Goal: Book appointment/travel/reservation

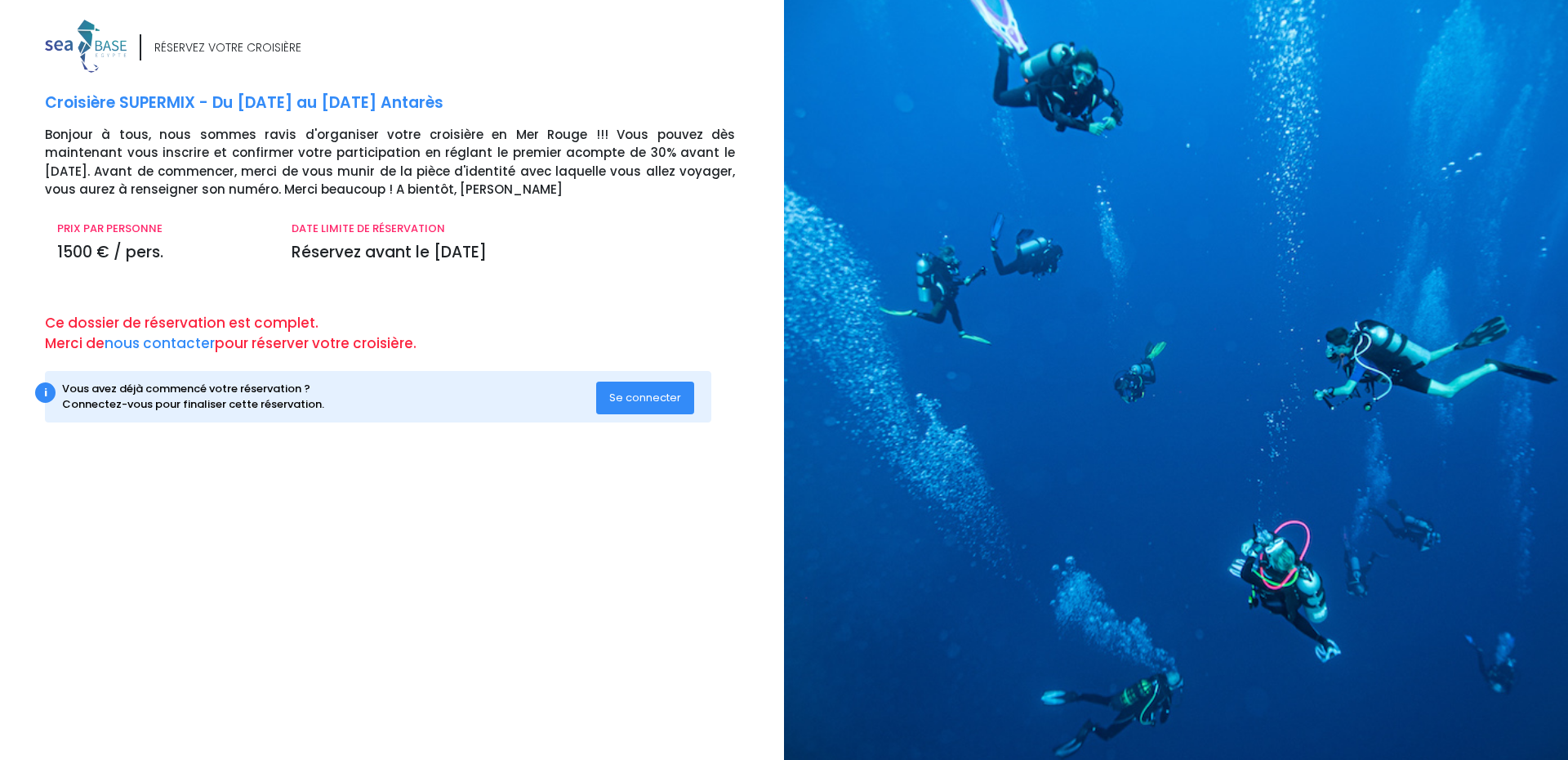
click at [696, 411] on div "i Vous avez déjà commencé votre réservation ? Connectez-vous pour finaliser cet…" at bounding box center [379, 396] width 667 height 51
click at [665, 406] on button "Se connecter" at bounding box center [645, 397] width 98 height 33
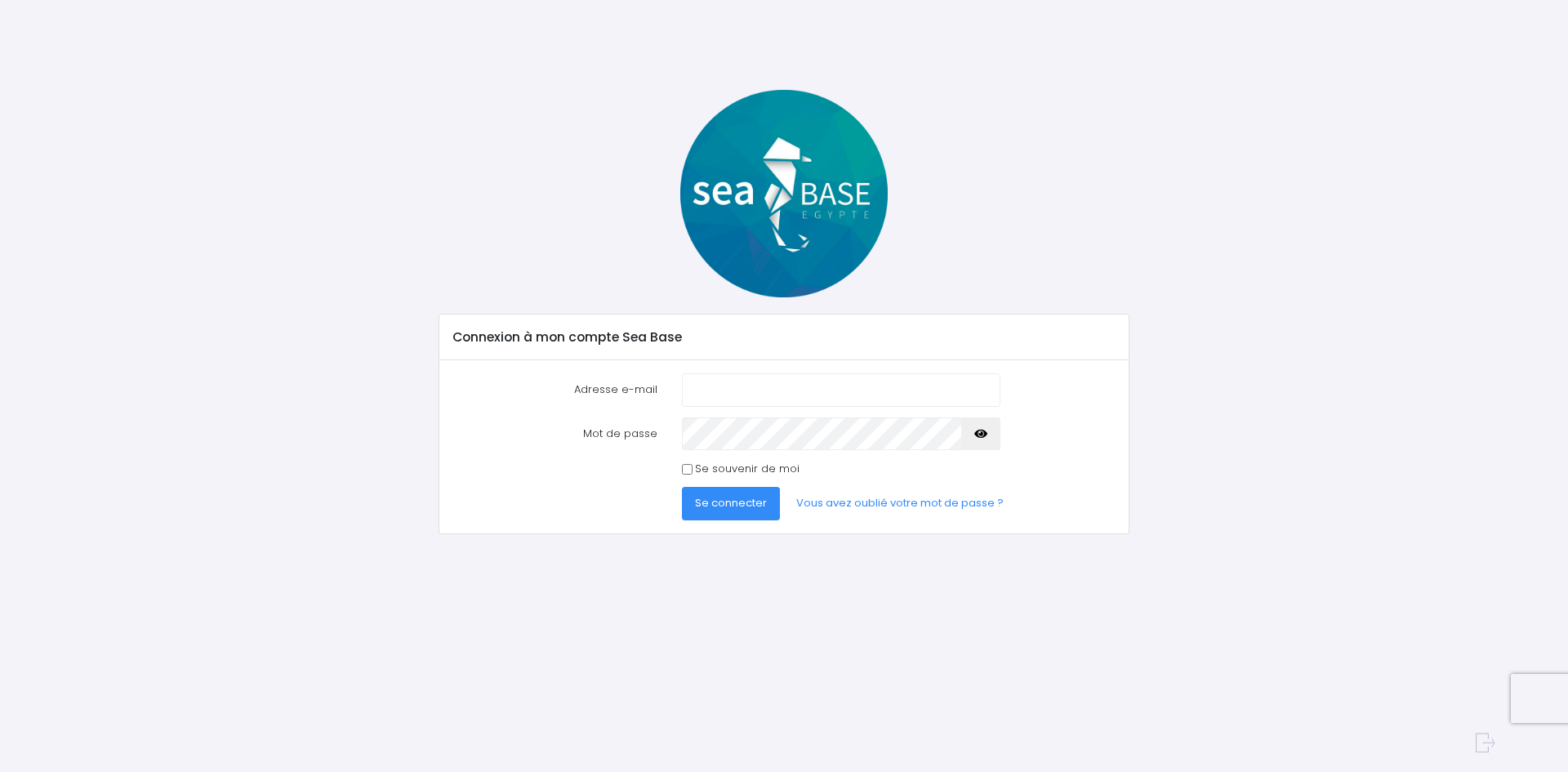
type input "[PERSON_NAME][EMAIL_ADDRESS][DOMAIN_NAME]"
click at [723, 491] on button "Se connecter" at bounding box center [730, 502] width 98 height 33
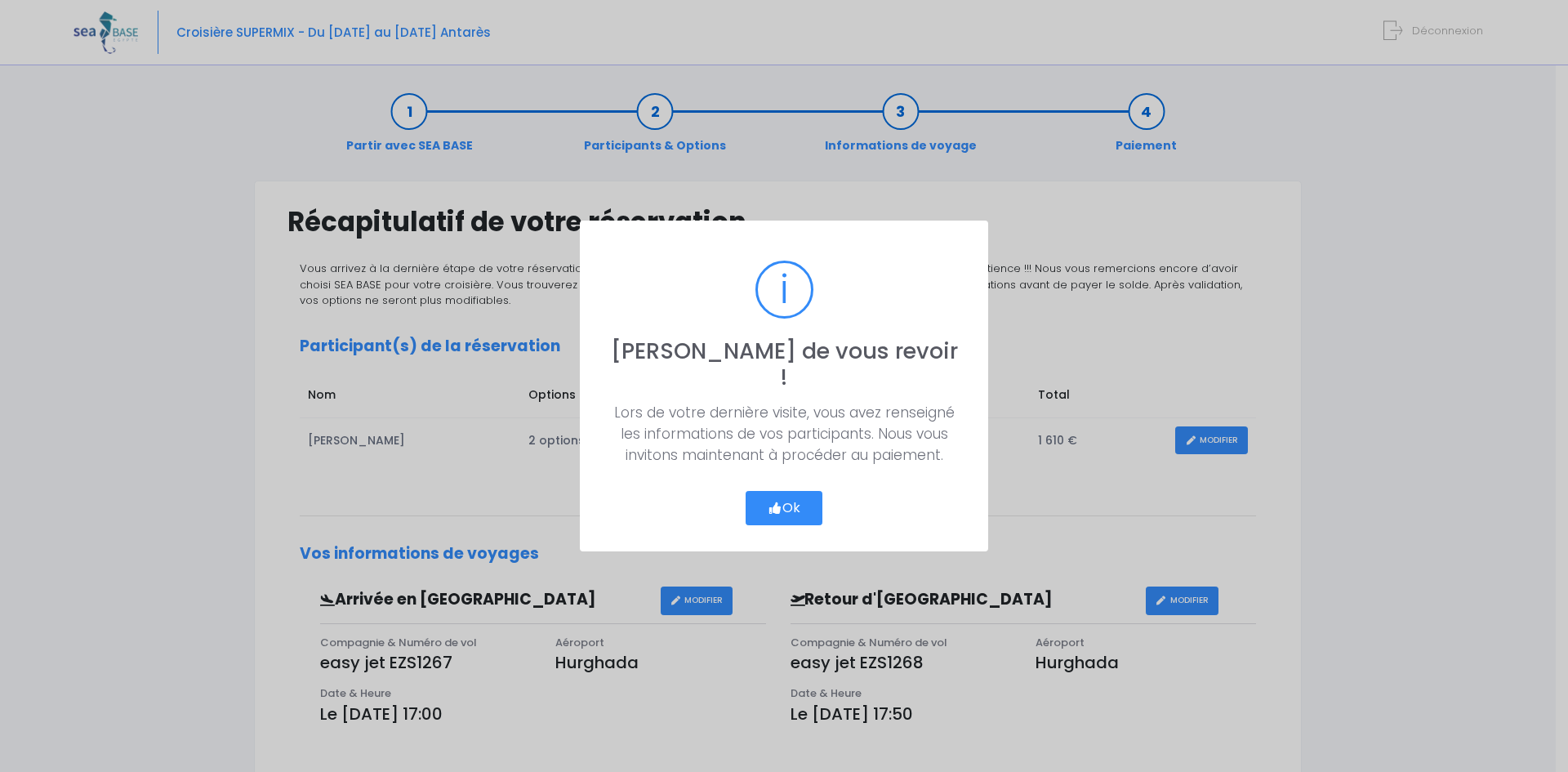
click at [778, 508] on icon "button" at bounding box center [776, 508] width 15 height 0
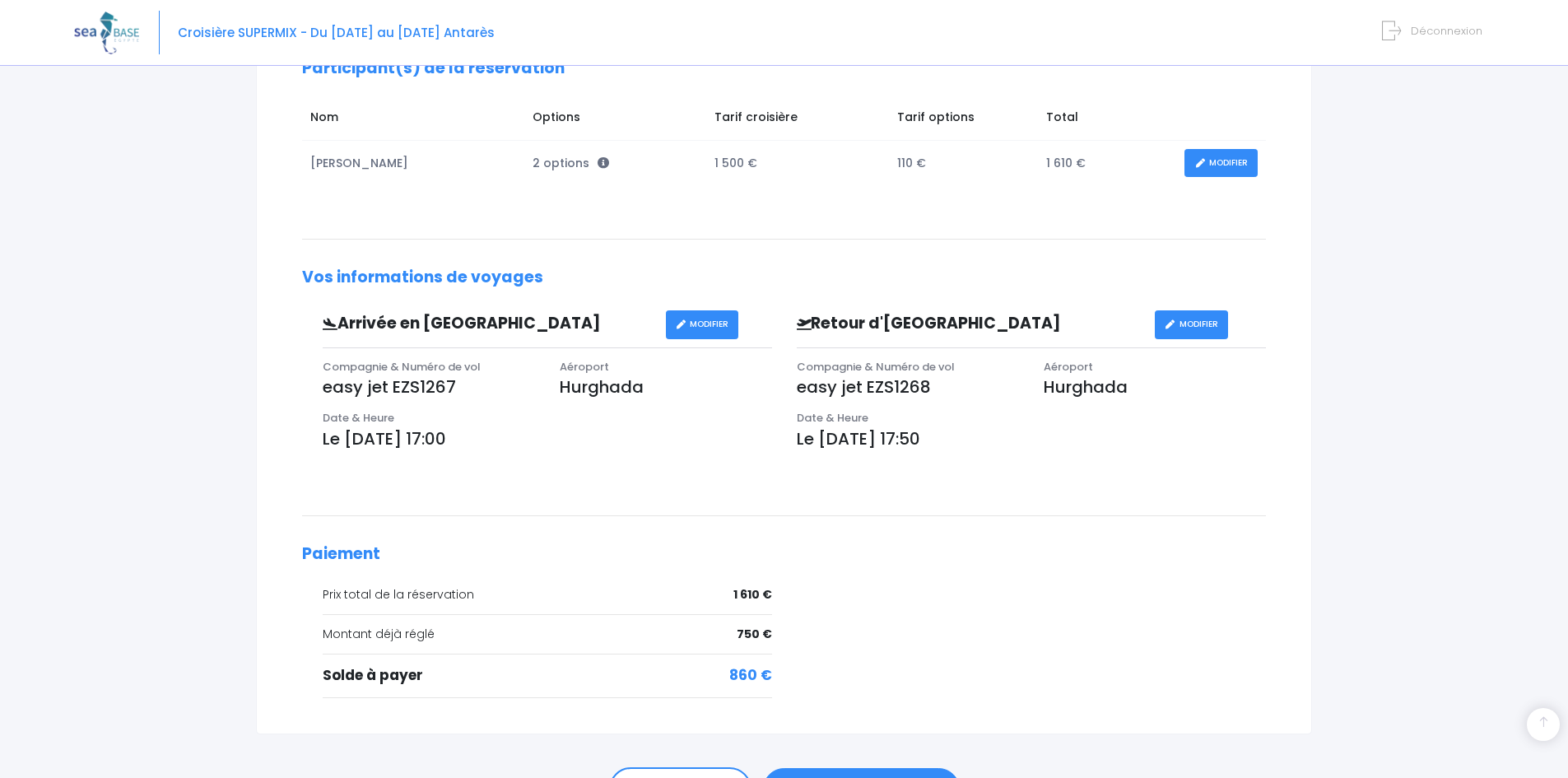
scroll to position [380, 0]
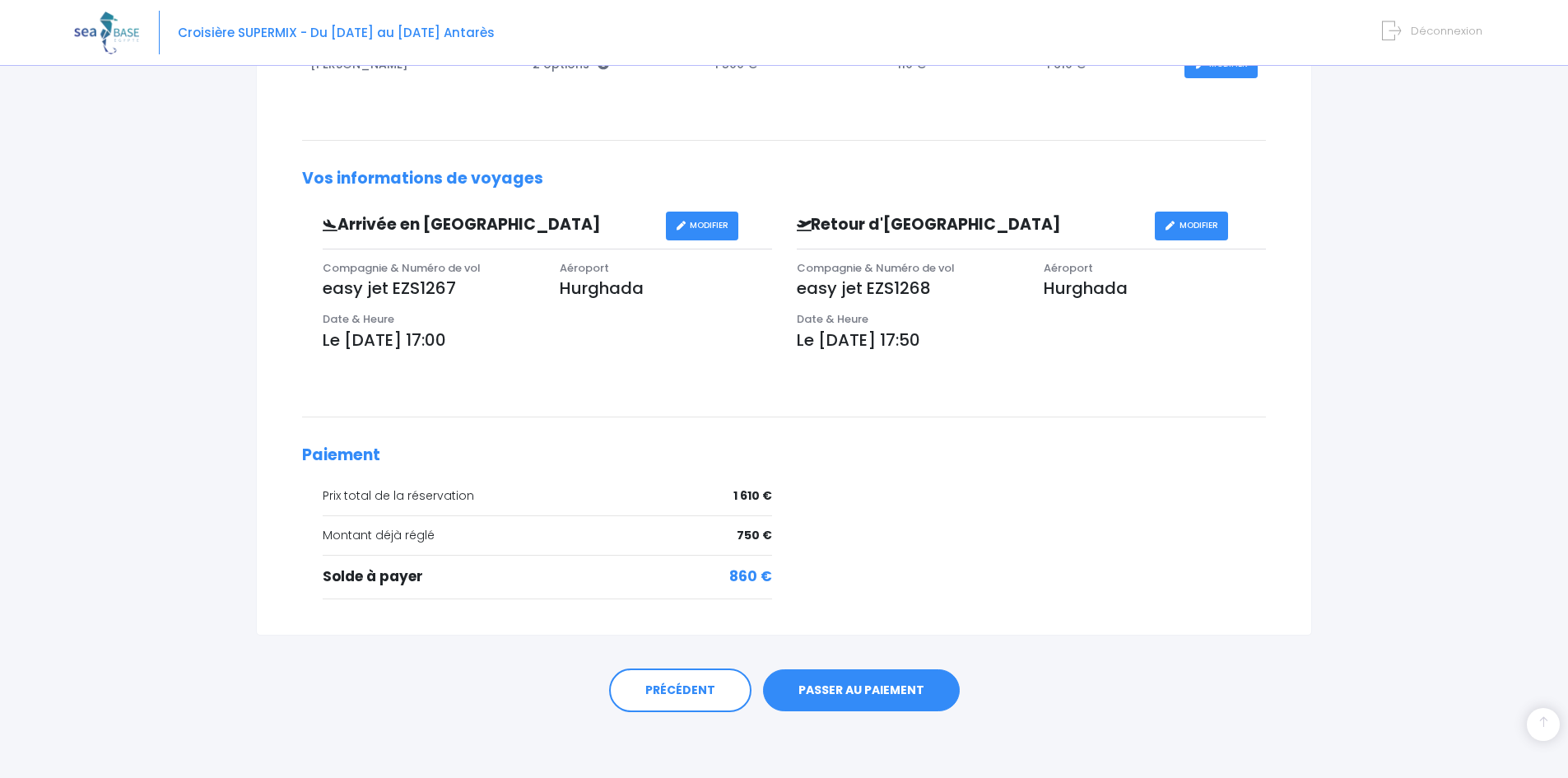
click at [863, 695] on link "PASSER AU PAIEMENT" at bounding box center [861, 690] width 197 height 43
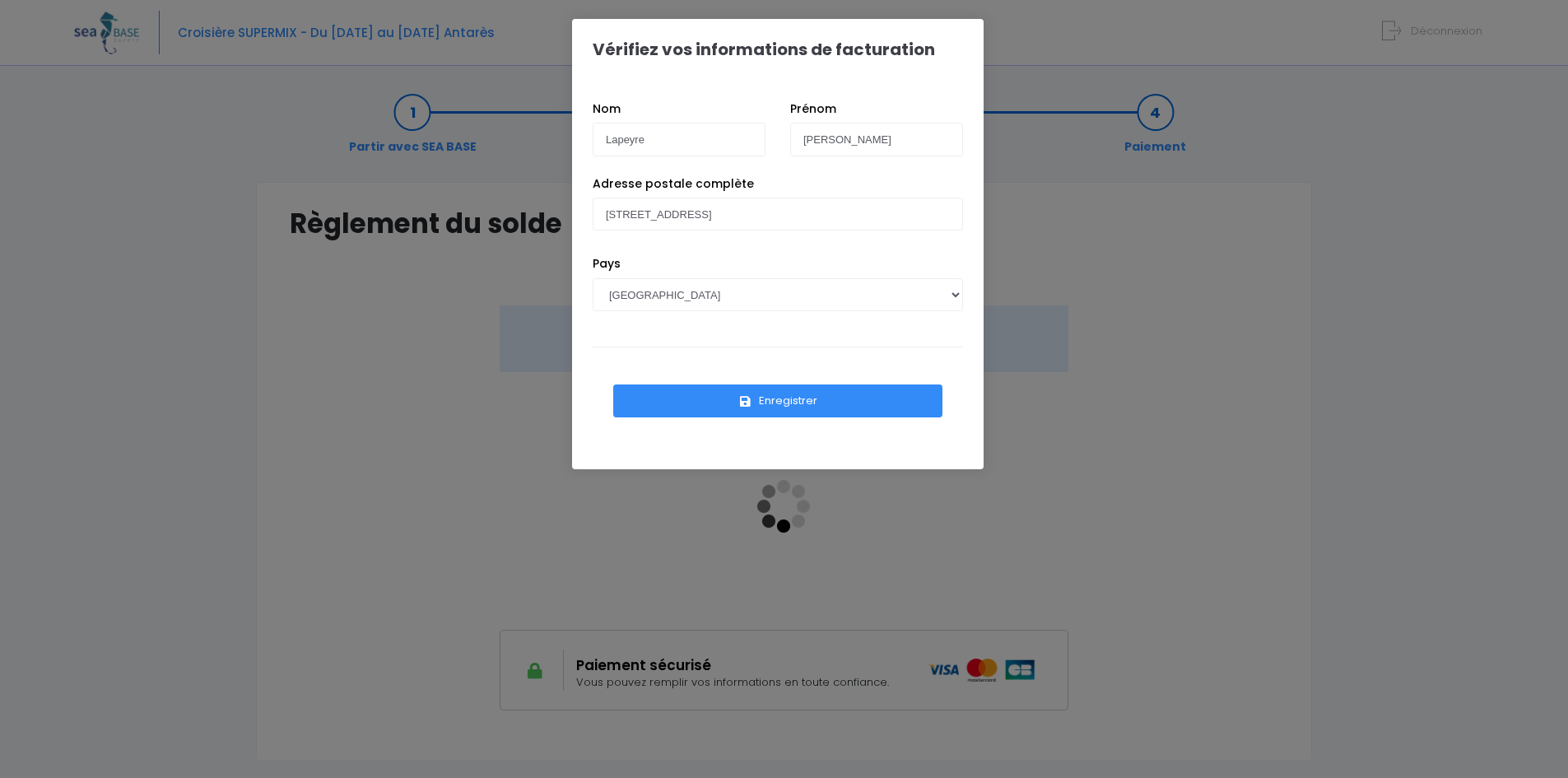
click at [815, 399] on button "Enregistrer" at bounding box center [778, 400] width 329 height 33
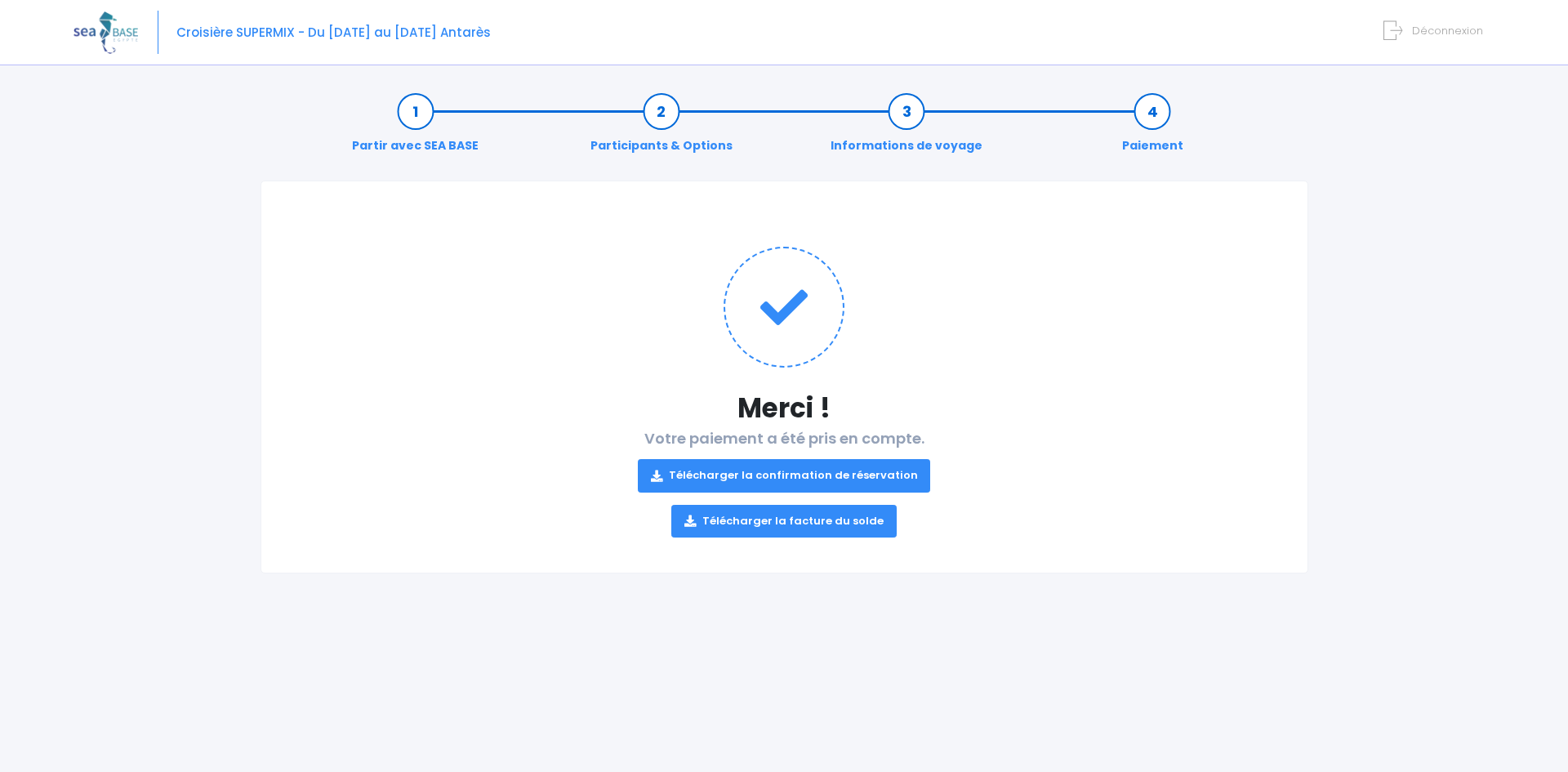
click at [843, 477] on link "Télécharger la confirmation de réservation" at bounding box center [785, 475] width 293 height 33
click at [827, 522] on link "Télécharger la facture du solde" at bounding box center [784, 521] width 225 height 33
